Goal: Navigation & Orientation: Find specific page/section

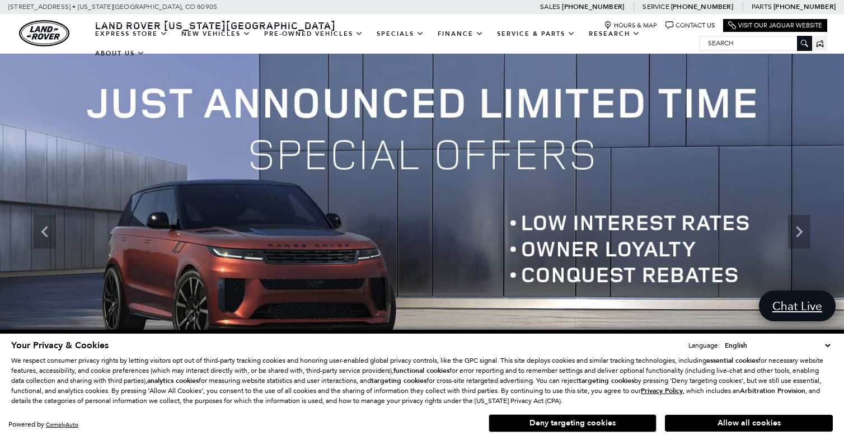
click at [45, 58] on img at bounding box center [422, 232] width 844 height 357
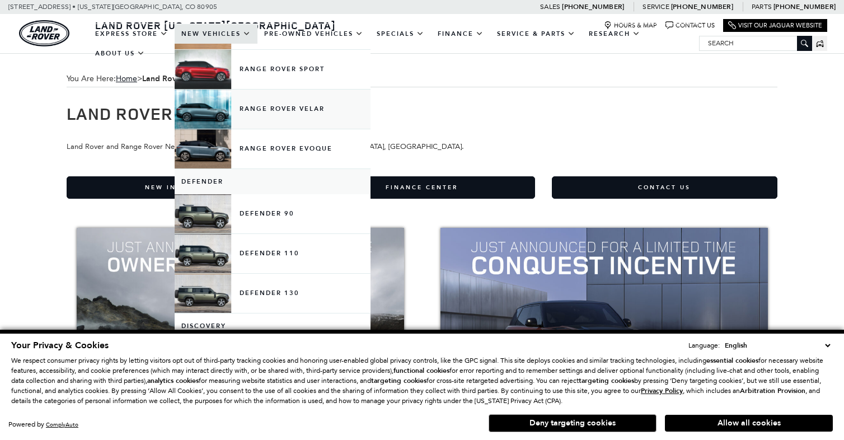
scroll to position [86, 0]
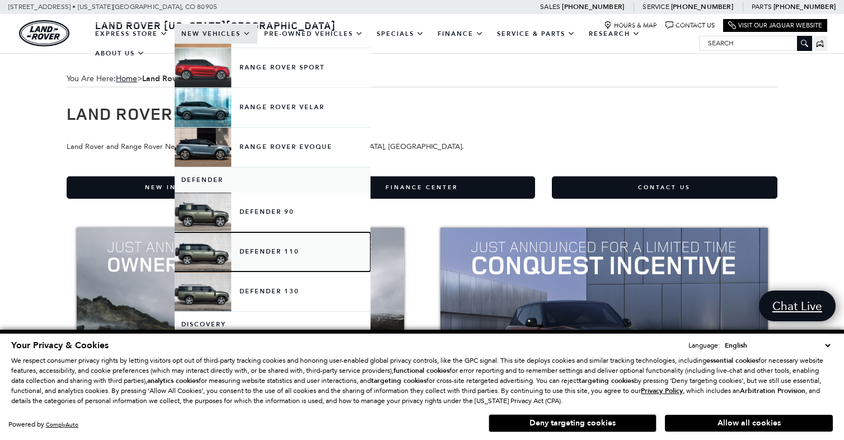
click at [201, 255] on link "Defender 110" at bounding box center [273, 251] width 196 height 39
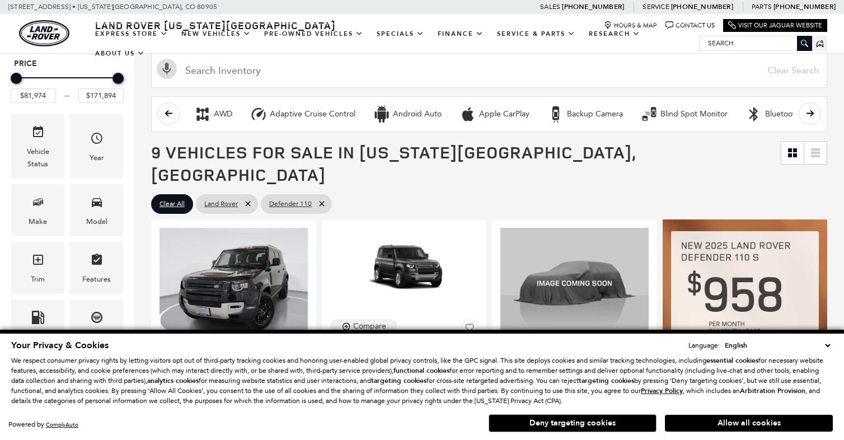
scroll to position [101, 0]
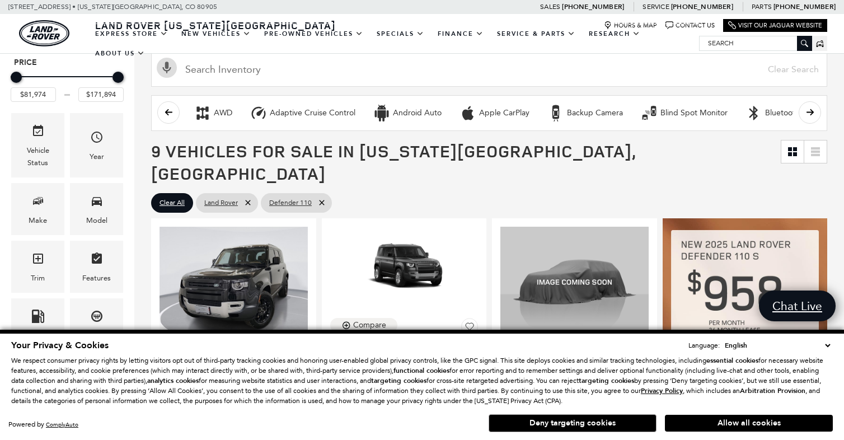
click at [518, 424] on button "Deny targeting cookies" at bounding box center [573, 423] width 168 height 18
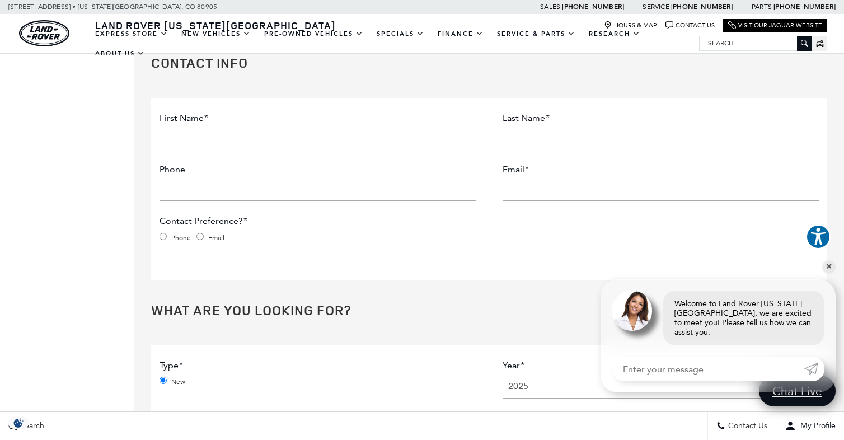
scroll to position [1634, 0]
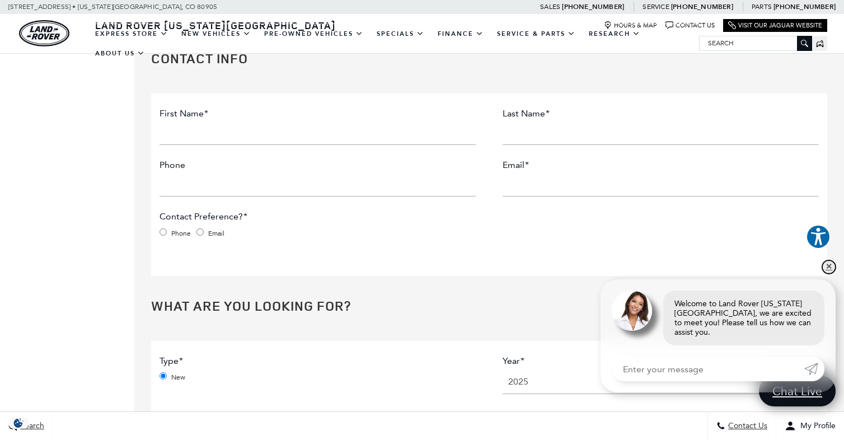
click at [826, 274] on link "✕" at bounding box center [828, 266] width 13 height 13
